Goal: Task Accomplishment & Management: Manage account settings

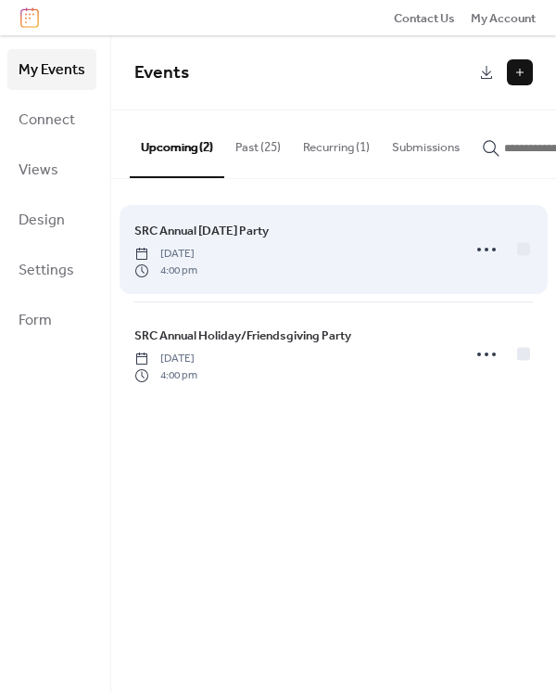
click at [202, 240] on span "SRC Annual [DATE] Party" at bounding box center [201, 231] width 134 height 19
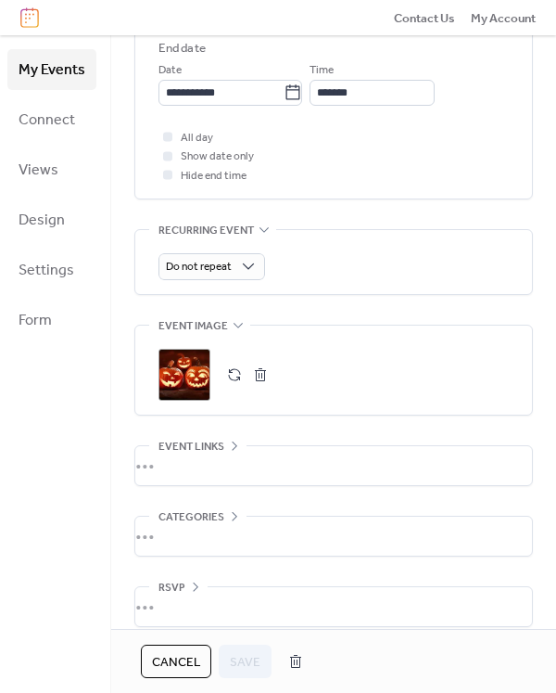
scroll to position [713, 0]
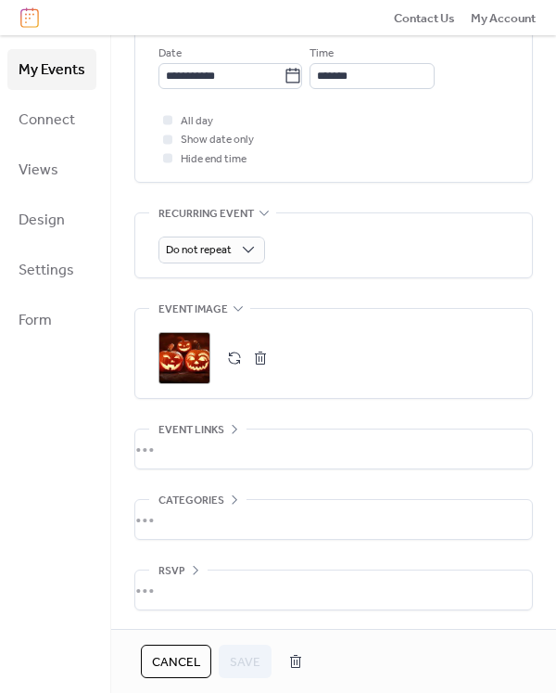
click at [216, 436] on div "•••" at bounding box center [333, 448] width 397 height 39
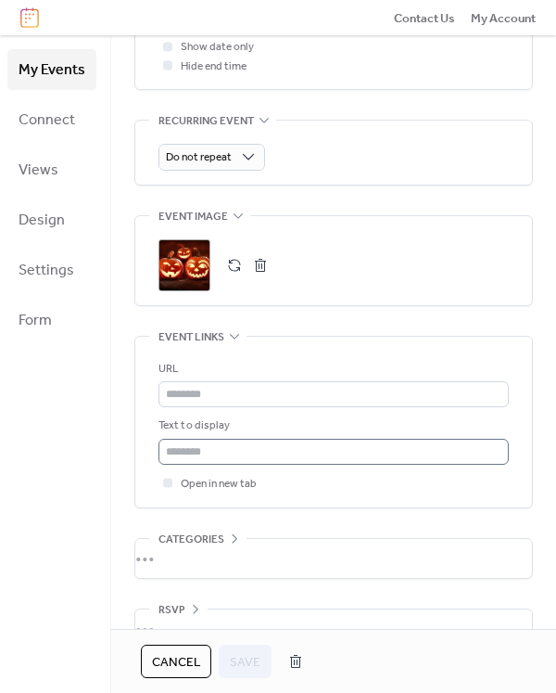
scroll to position [845, 0]
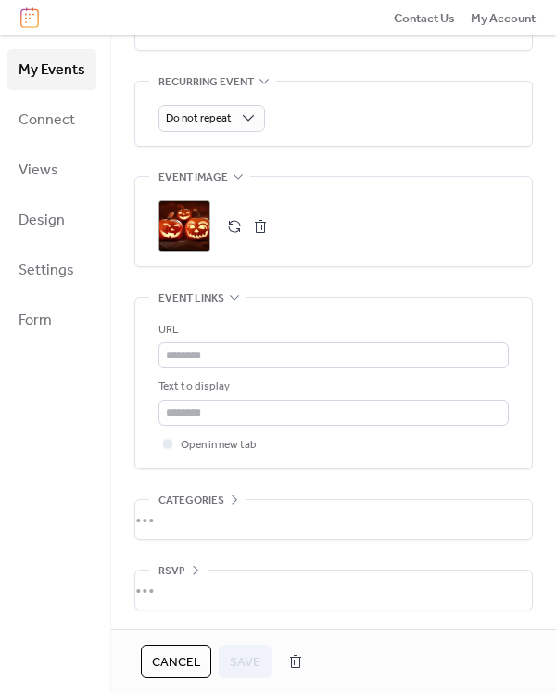
click at [205, 515] on div "•••" at bounding box center [333, 519] width 397 height 39
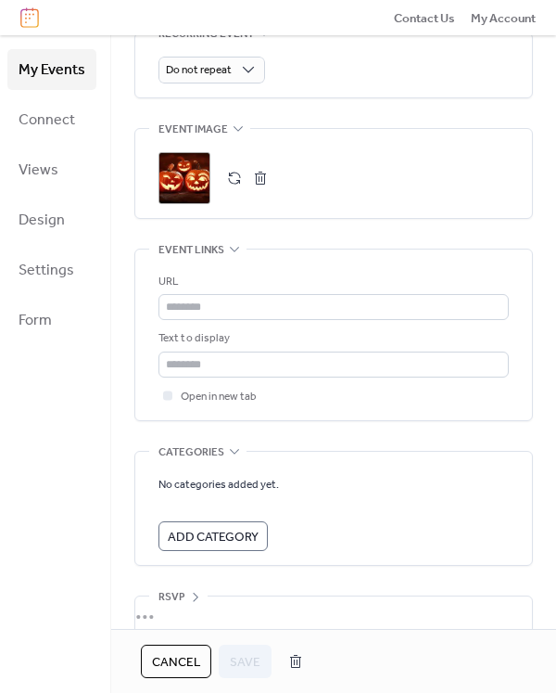
scroll to position [919, 0]
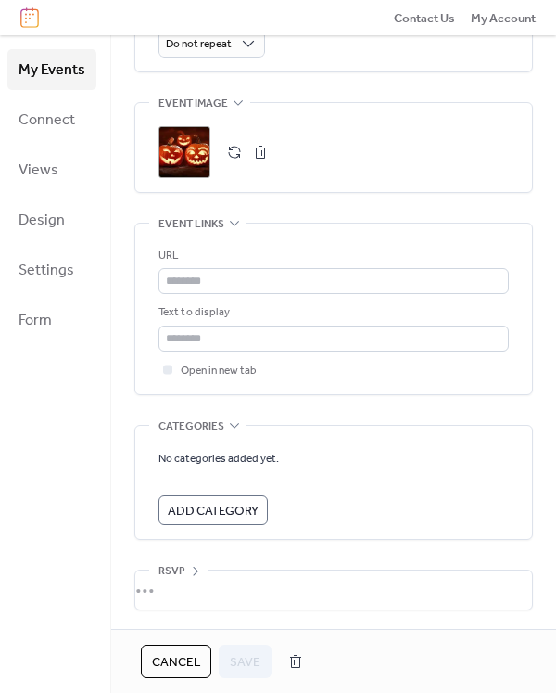
click at [210, 513] on span "Add Category" at bounding box center [213, 511] width 91 height 19
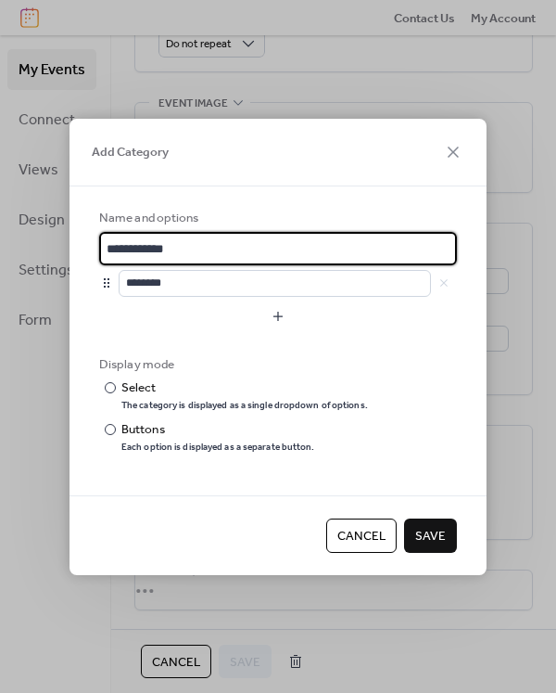
click at [357, 540] on span "Cancel" at bounding box center [361, 536] width 48 height 19
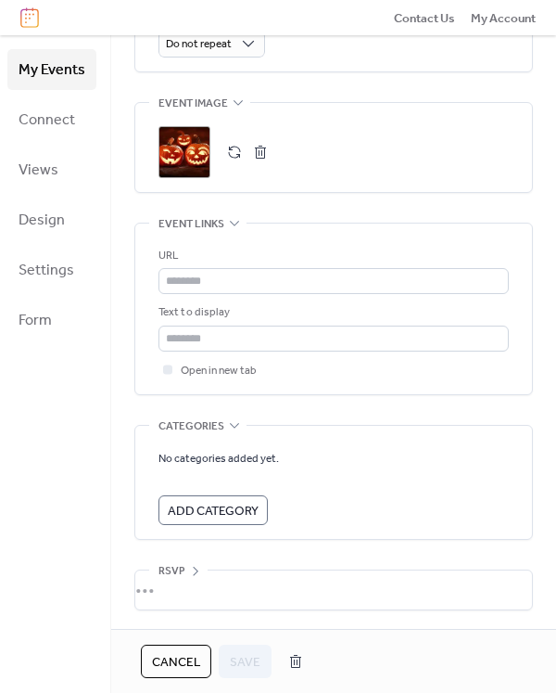
click at [214, 584] on div "•••" at bounding box center [333, 589] width 397 height 39
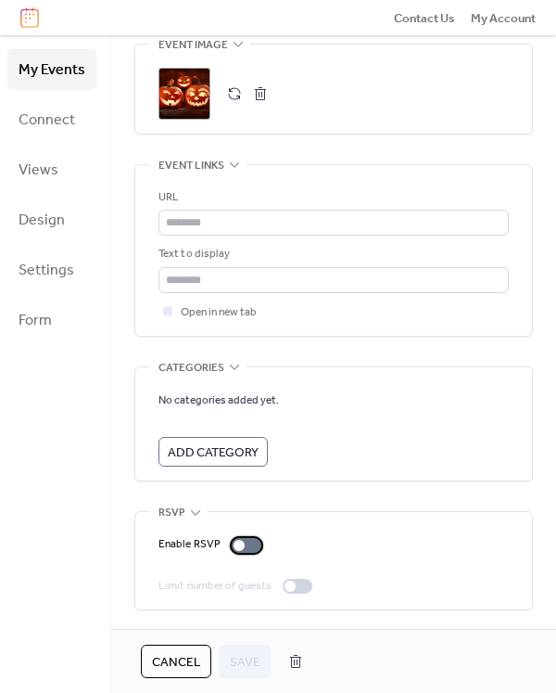
click at [241, 548] on div at bounding box center [247, 545] width 30 height 15
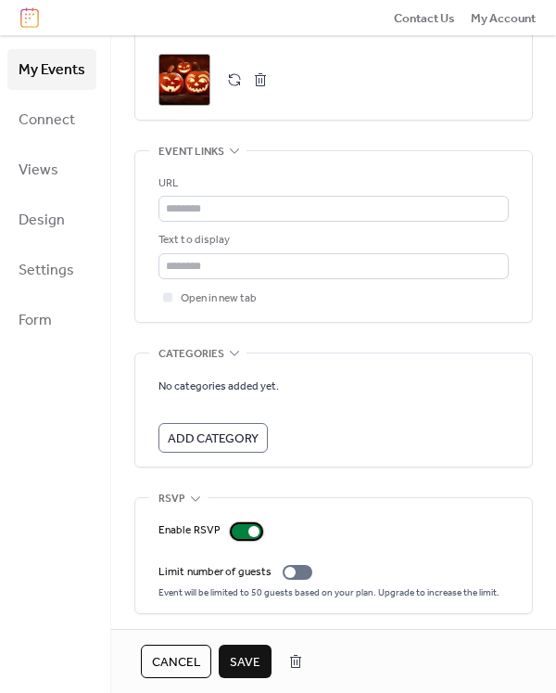
scroll to position [995, 0]
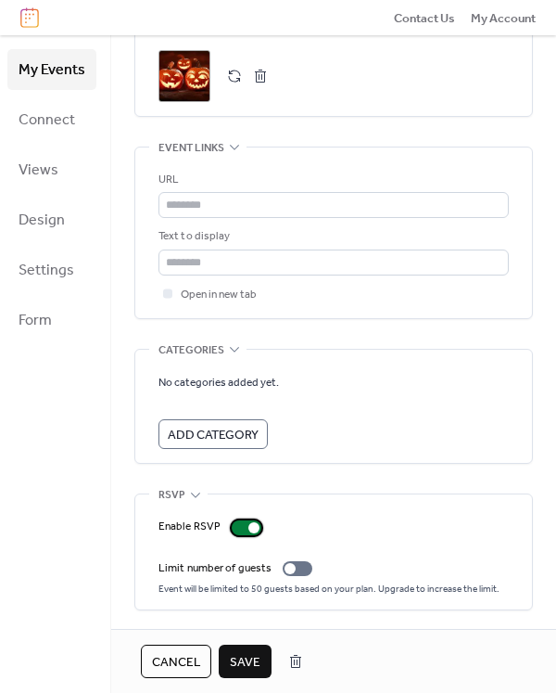
click at [240, 525] on div at bounding box center [247, 527] width 30 height 15
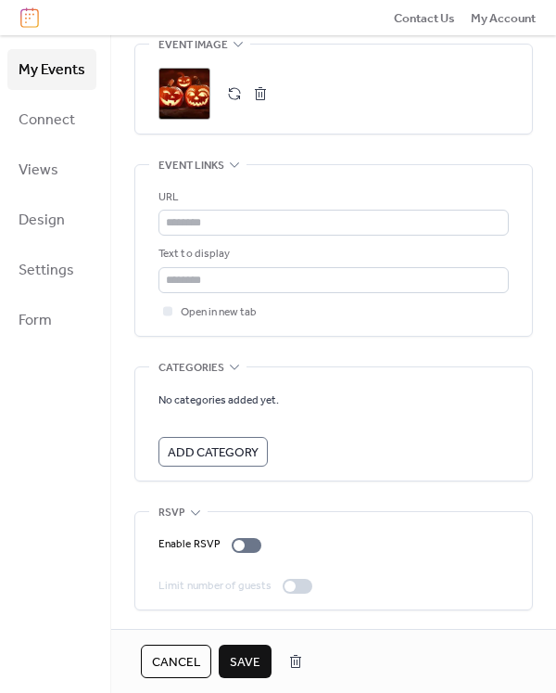
click at [181, 666] on span "Cancel" at bounding box center [176, 662] width 48 height 19
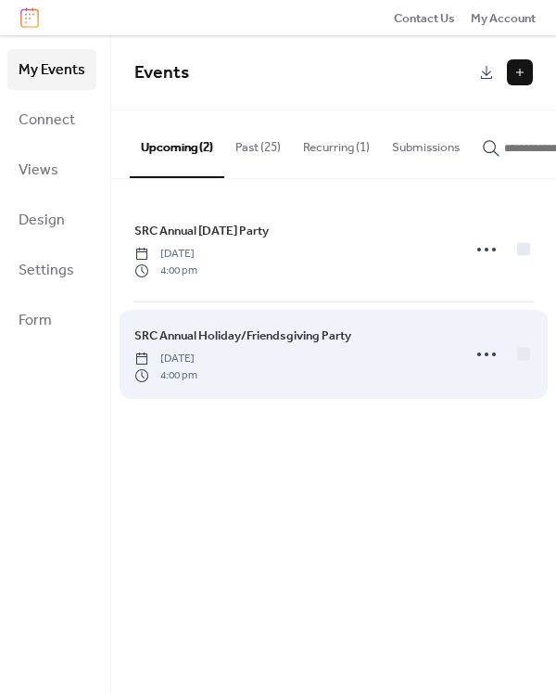
click at [211, 345] on span "SRC Annual Holiday/Friendsgiving Party" at bounding box center [242, 335] width 217 height 19
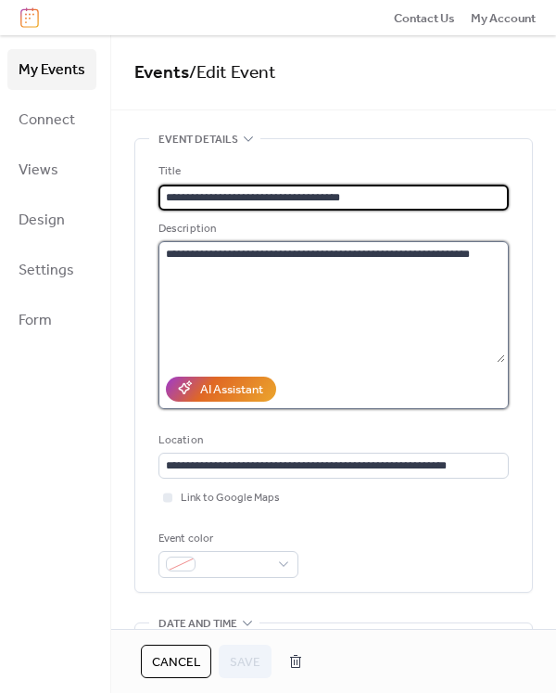
click at [483, 253] on textarea "**********" at bounding box center [332, 301] width 347 height 121
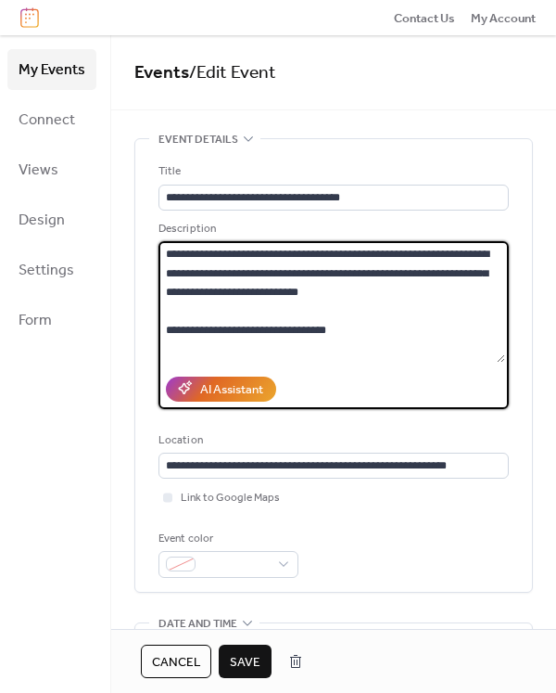
type textarea "**********"
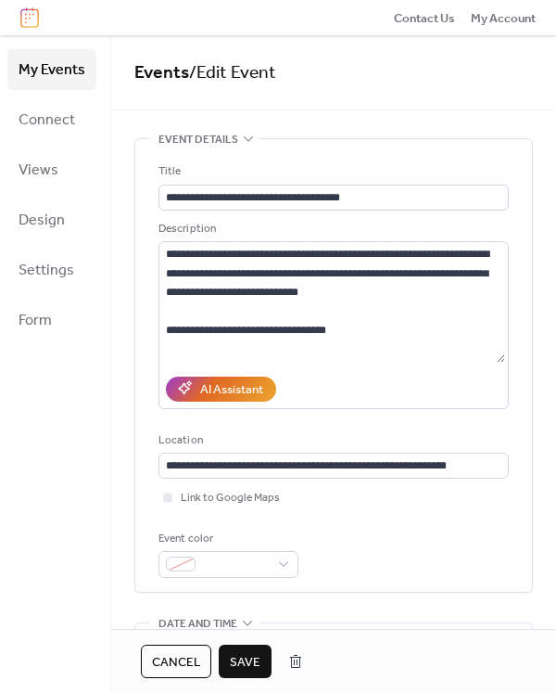
click at [245, 668] on span "Save" at bounding box center [245, 662] width 31 height 19
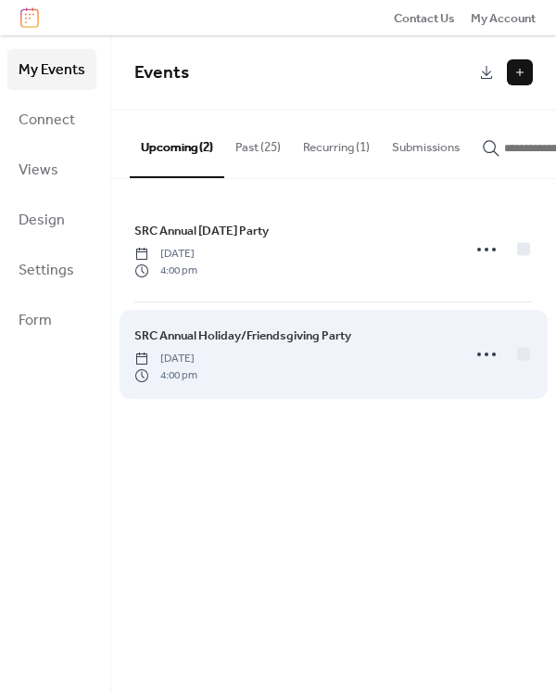
click at [272, 345] on span "SRC Annual Holiday/Friendsgiving Party" at bounding box center [242, 335] width 217 height 19
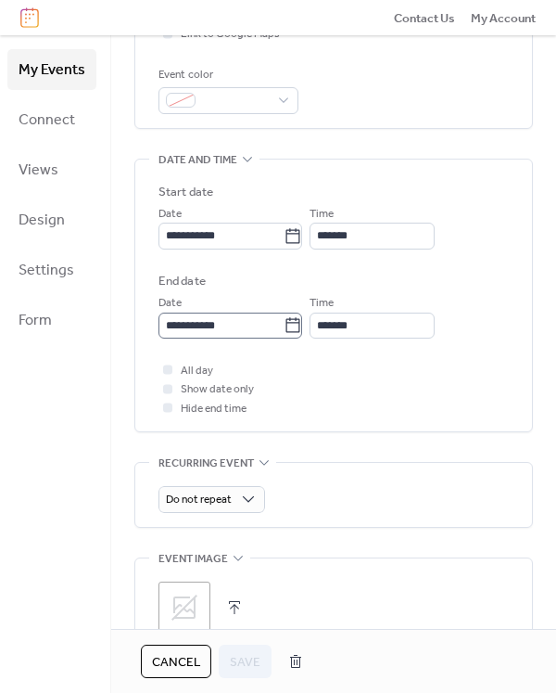
scroll to position [1, 0]
click at [194, 607] on icon at bounding box center [185, 607] width 26 height 26
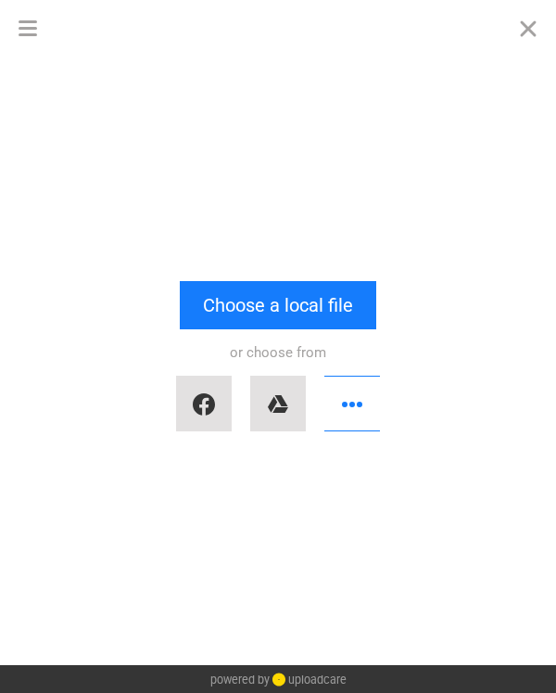
scroll to position [0, 0]
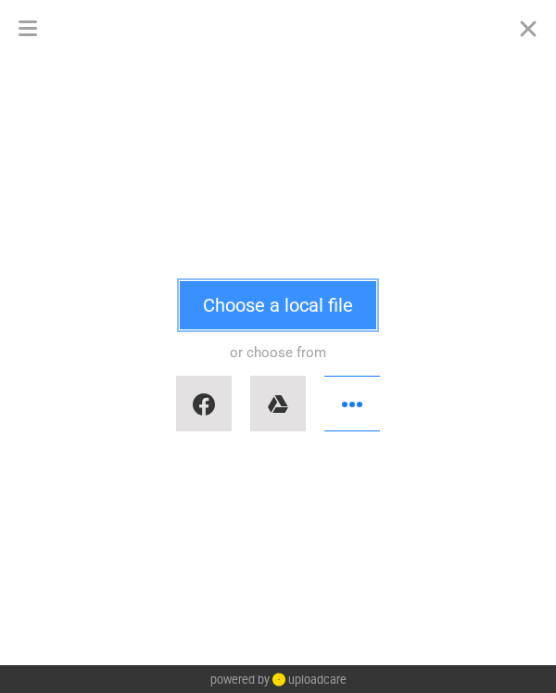
click at [263, 307] on button "Choose a local file" at bounding box center [278, 305] width 197 height 48
click at [275, 305] on button "Choose a local file" at bounding box center [278, 305] width 197 height 48
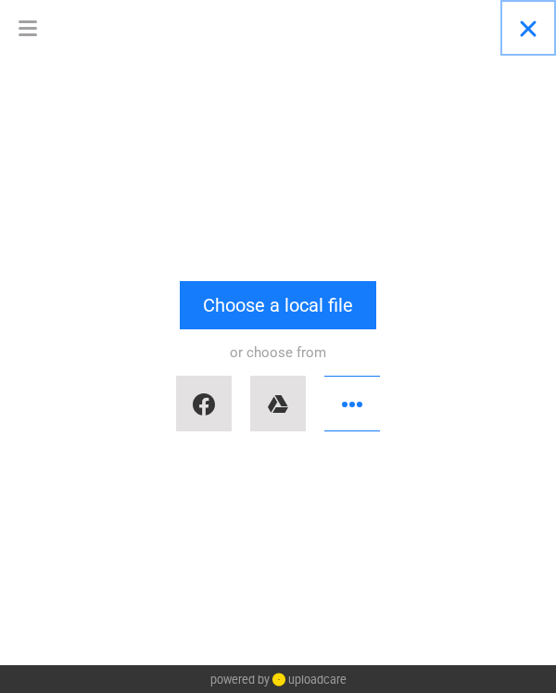
click at [529, 31] on button "Close" at bounding box center [529, 28] width 56 height 56
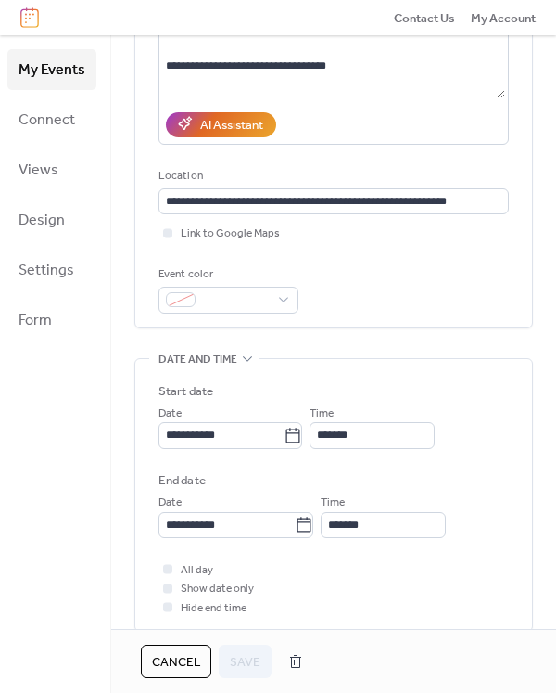
scroll to position [464, 0]
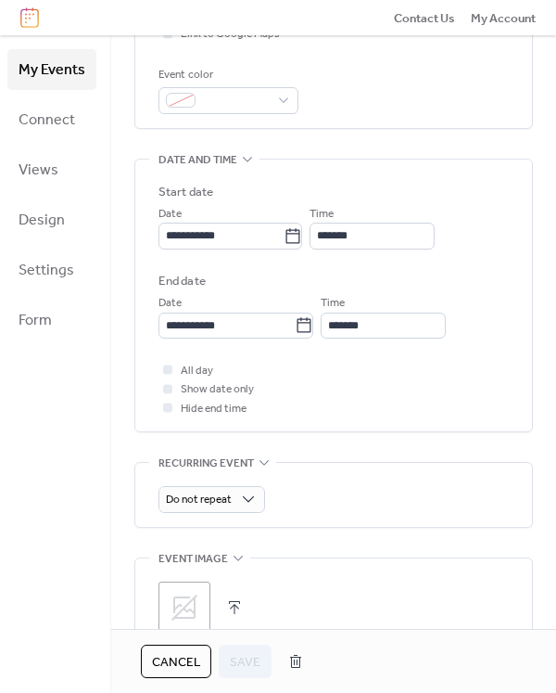
click at [199, 605] on div ";" at bounding box center [185, 607] width 52 height 52
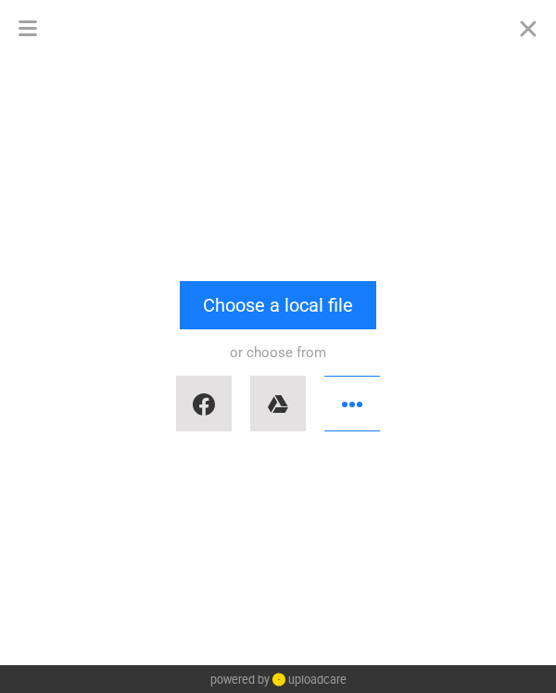
scroll to position [0, 0]
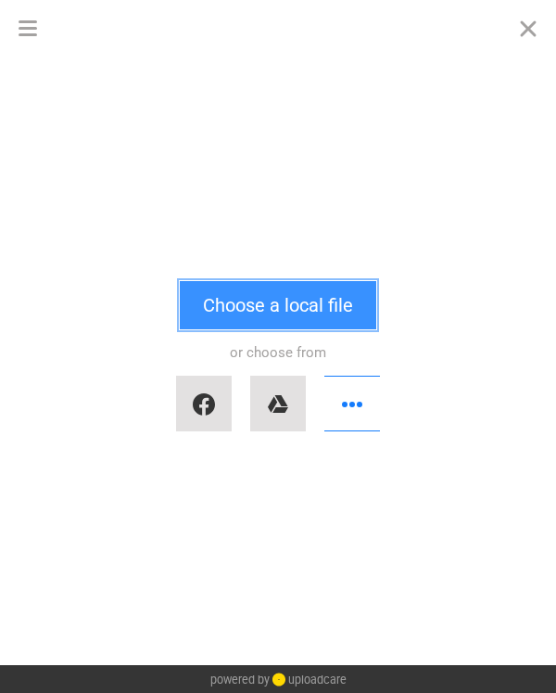
click at [311, 302] on button "Choose a local file" at bounding box center [278, 305] width 197 height 48
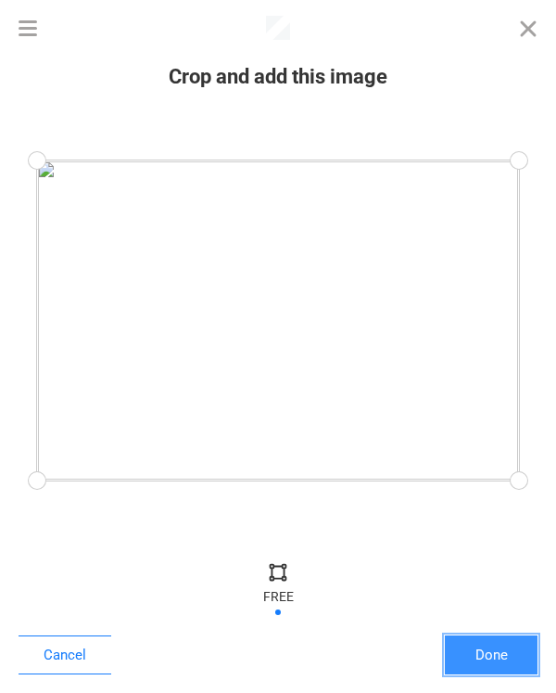
click at [490, 656] on button "Done" at bounding box center [491, 654] width 93 height 39
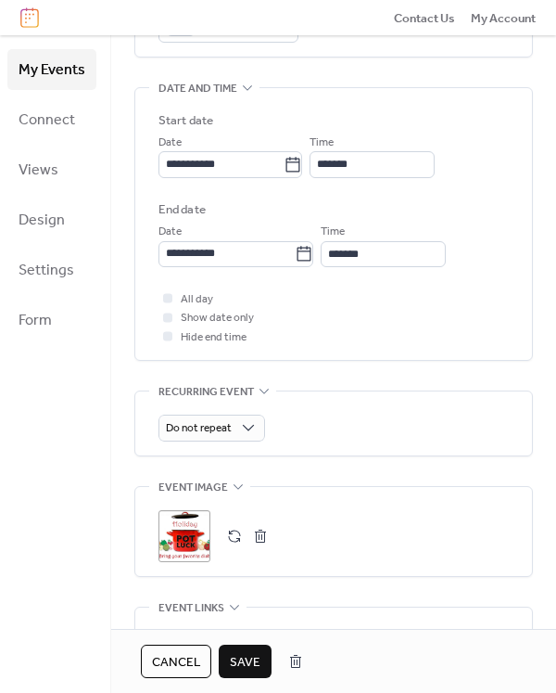
scroll to position [742, 0]
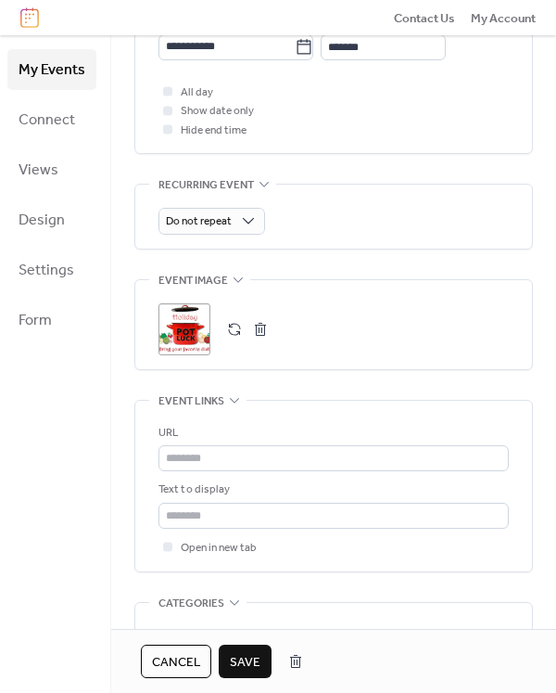
click at [248, 663] on span "Save" at bounding box center [245, 662] width 31 height 19
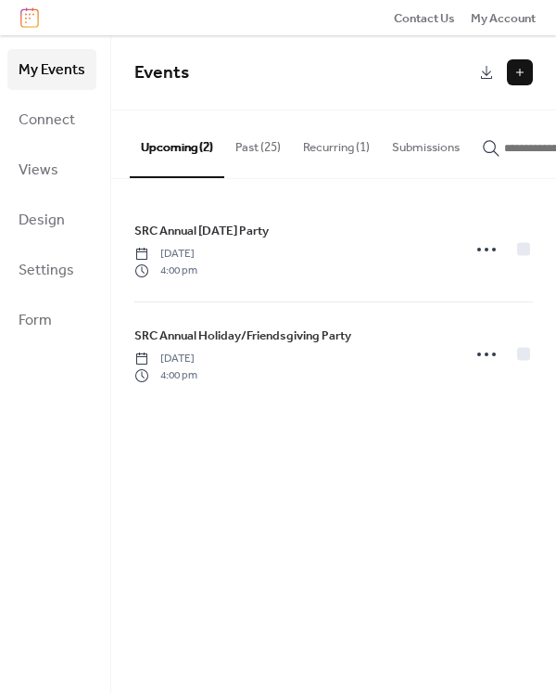
click at [336, 147] on button "Recurring (1)" at bounding box center [336, 142] width 89 height 65
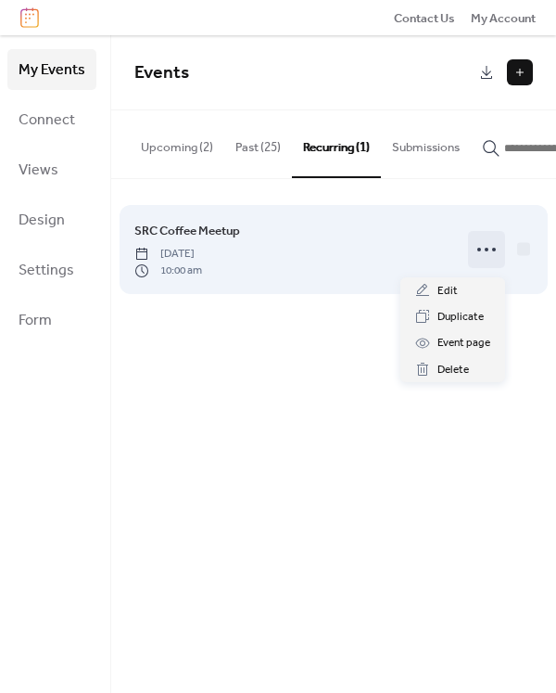
click at [490, 255] on icon at bounding box center [487, 250] width 30 height 30
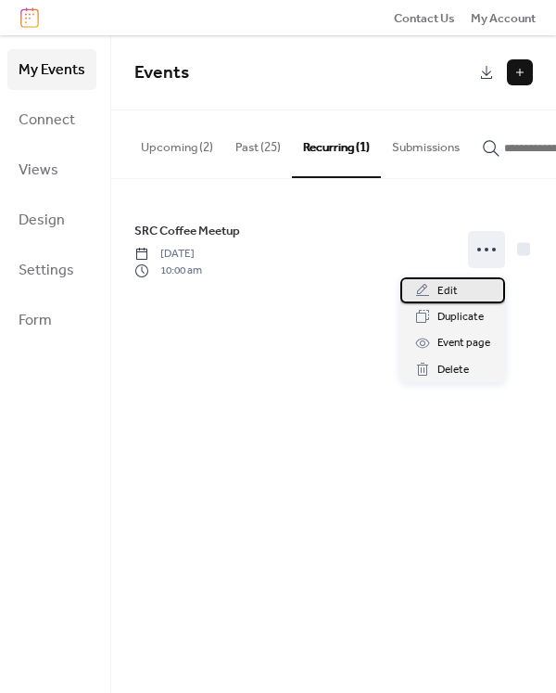
click at [442, 288] on span "Edit" at bounding box center [448, 291] width 20 height 19
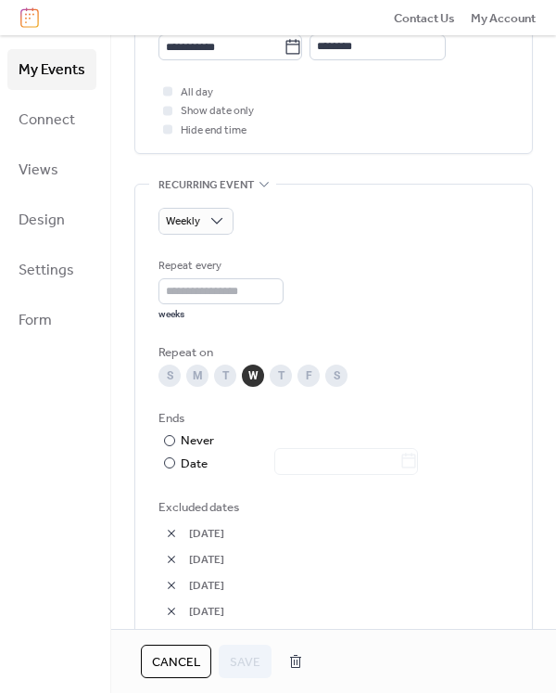
scroll to position [927, 0]
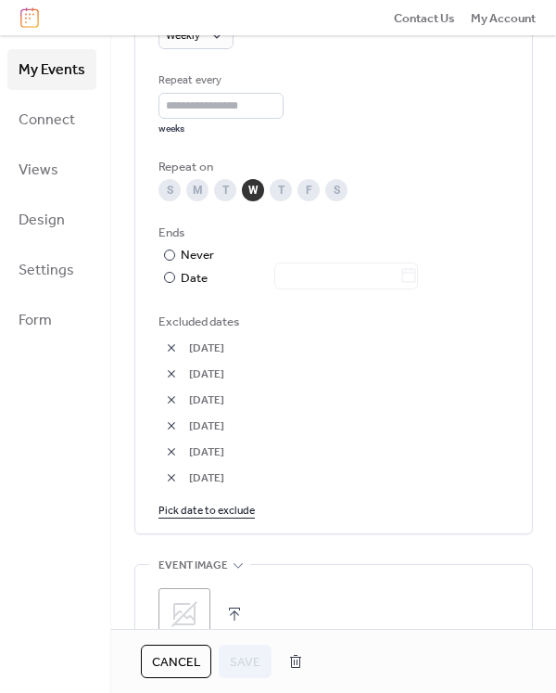
click at [213, 511] on link "Pick date to exclude" at bounding box center [207, 509] width 96 height 19
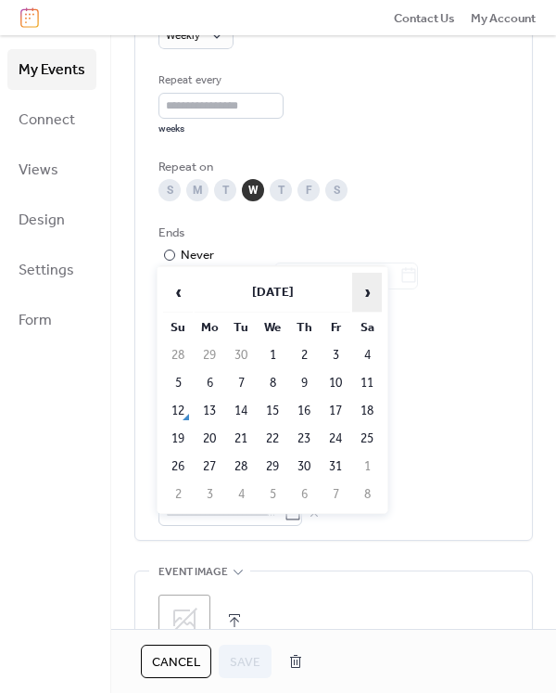
click at [371, 293] on span "›" at bounding box center [367, 292] width 28 height 37
click at [370, 293] on span "›" at bounding box center [367, 292] width 28 height 37
click at [270, 354] on td "3" at bounding box center [273, 355] width 30 height 26
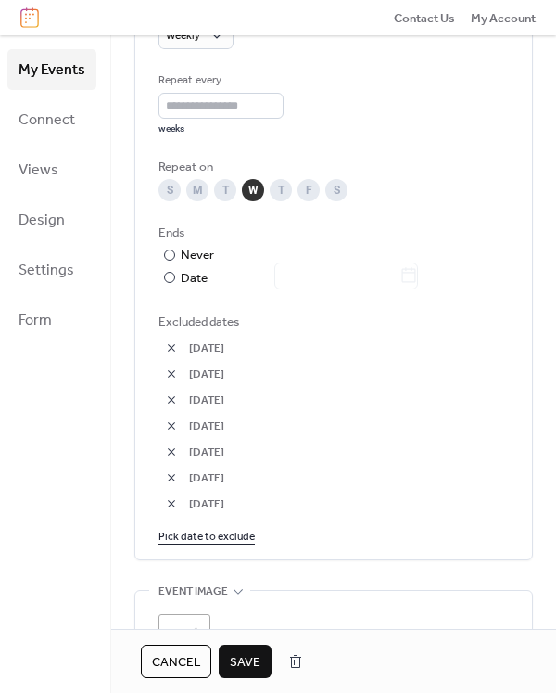
click at [250, 661] on span "Save" at bounding box center [245, 662] width 31 height 19
